Goal: Information Seeking & Learning: Learn about a topic

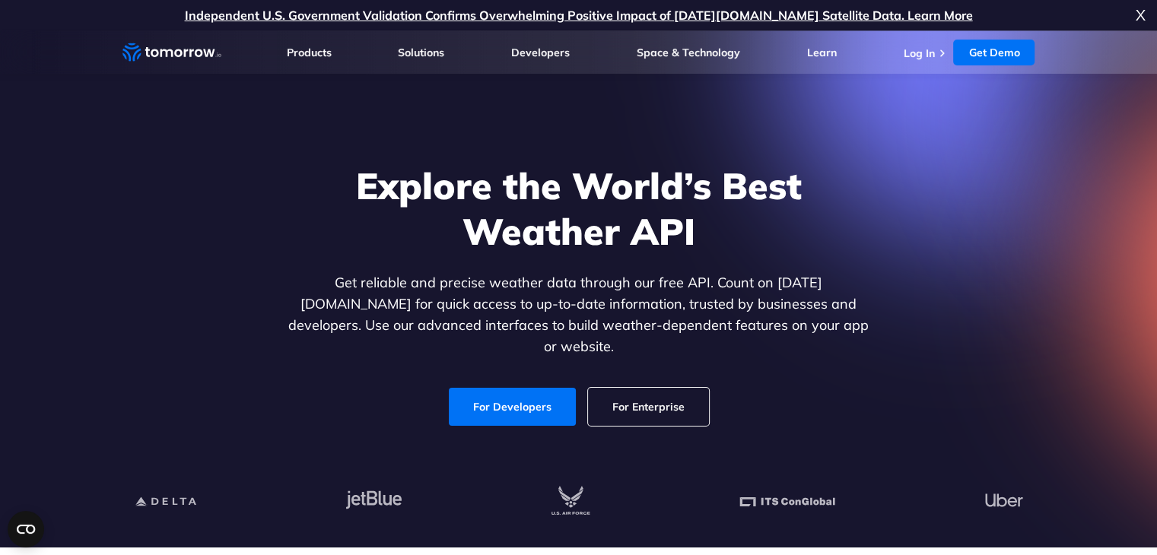
scroll to position [11, 0]
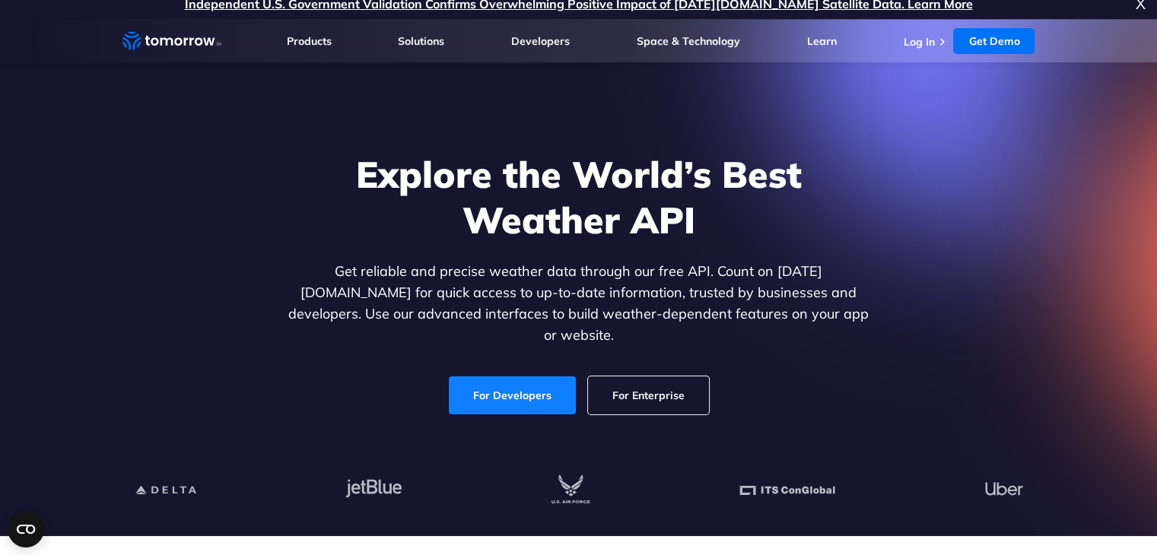
click at [520, 377] on link "For Developers" at bounding box center [512, 396] width 127 height 38
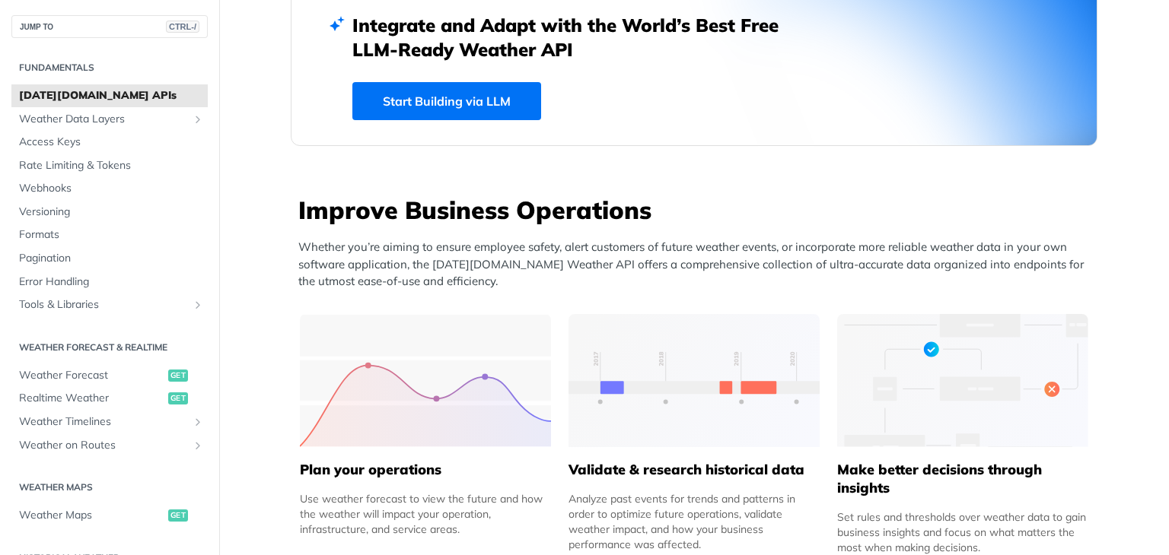
scroll to position [438, 0]
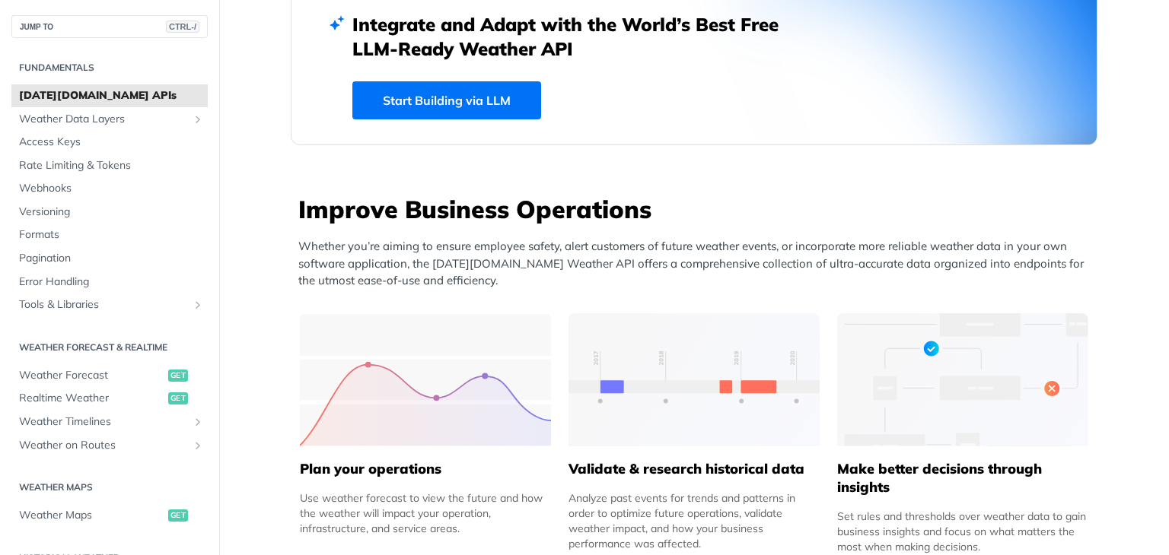
click at [572, 491] on div "Analyze past events for trends and patterns in order to optimize future operati…" at bounding box center [693, 521] width 251 height 61
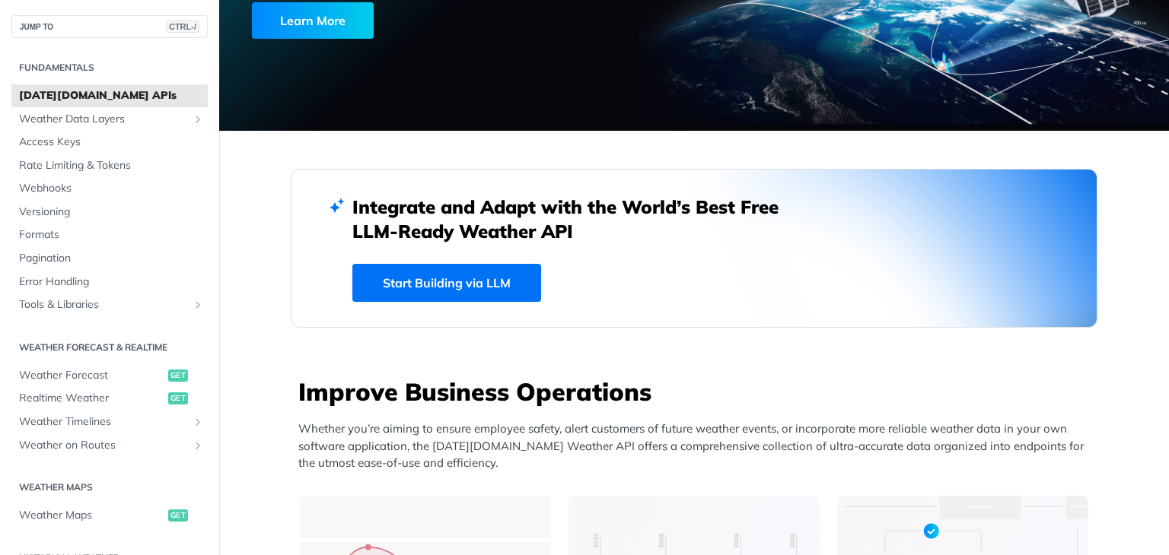
scroll to position [256, 0]
